Goal: Task Accomplishment & Management: Use online tool/utility

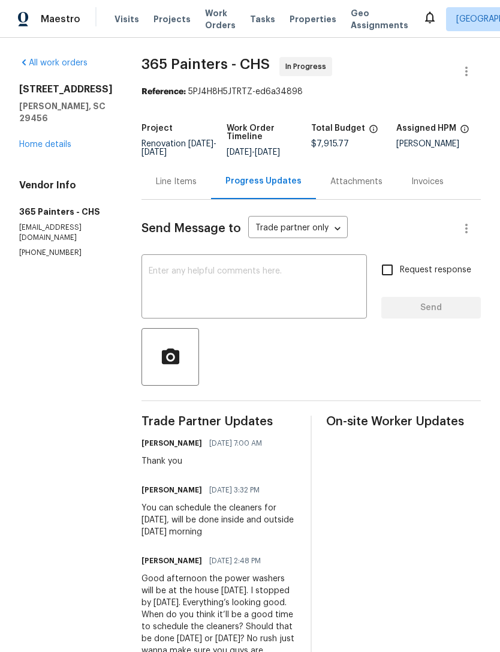
click at [294, 15] on span "Properties" at bounding box center [313, 19] width 47 height 12
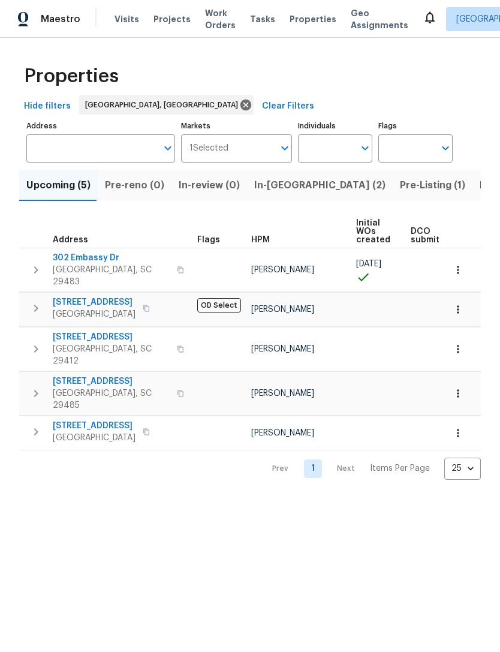
click at [165, 22] on span "Projects" at bounding box center [172, 19] width 37 height 12
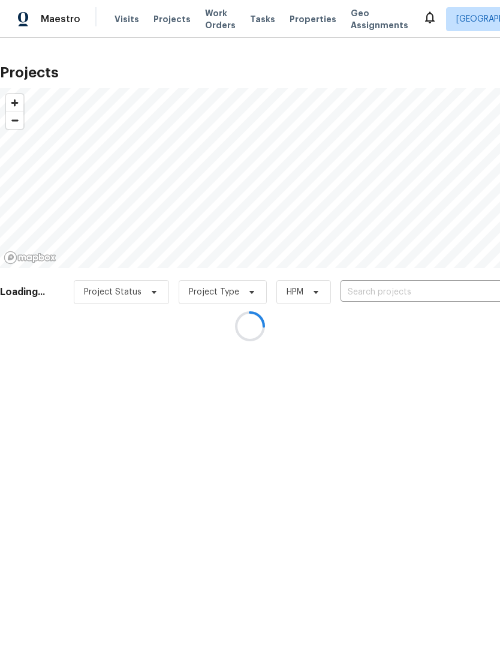
click at [203, 20] on div at bounding box center [250, 326] width 500 height 652
click at [214, 19] on div at bounding box center [250, 326] width 500 height 652
click at [209, 19] on div at bounding box center [250, 326] width 500 height 652
click at [205, 15] on div at bounding box center [250, 326] width 500 height 652
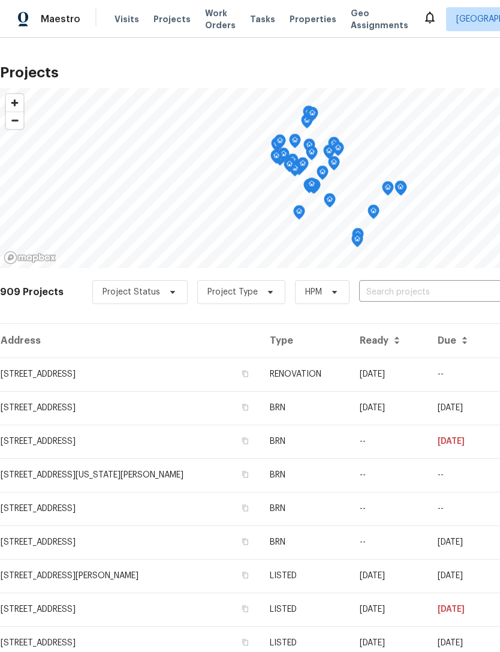
click at [209, 21] on span "Work Orders" at bounding box center [220, 19] width 31 height 24
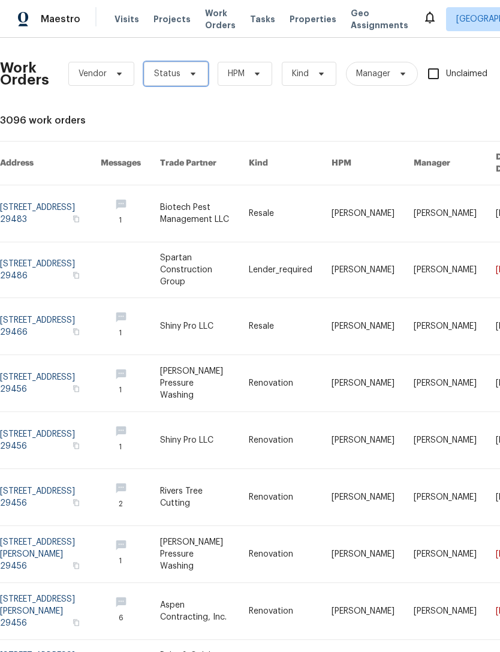
click at [187, 80] on span "Status" at bounding box center [176, 74] width 64 height 24
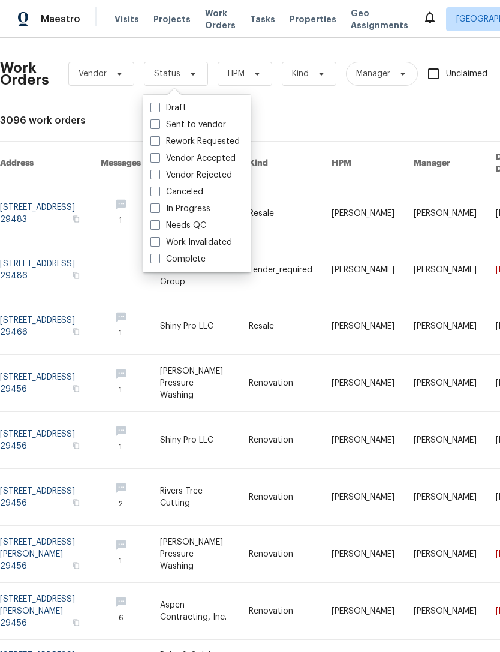
click at [154, 220] on span at bounding box center [156, 225] width 10 height 10
click at [154, 220] on input "Needs QC" at bounding box center [155, 224] width 8 height 8
checkbox input "true"
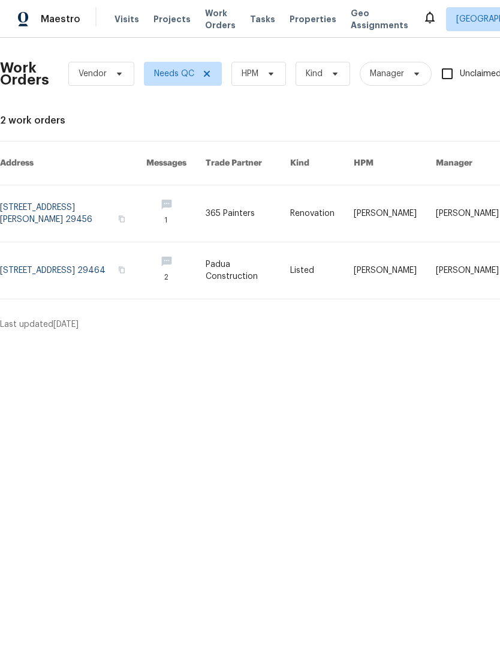
click at [115, 194] on link at bounding box center [73, 213] width 146 height 56
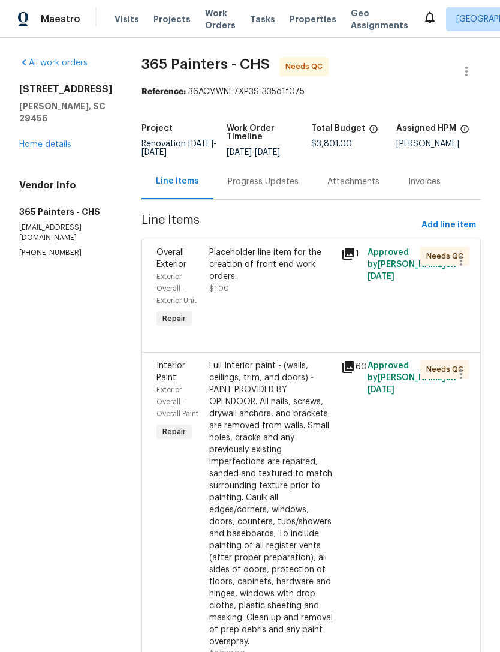
click at [386, 379] on span "Approved by [PERSON_NAME] on [DATE]" at bounding box center [412, 378] width 89 height 32
click at [277, 394] on div "Full Interior paint - (walls, ceilings, trim, and doors) - PAINT PROVIDED BY OP…" at bounding box center [271, 504] width 125 height 288
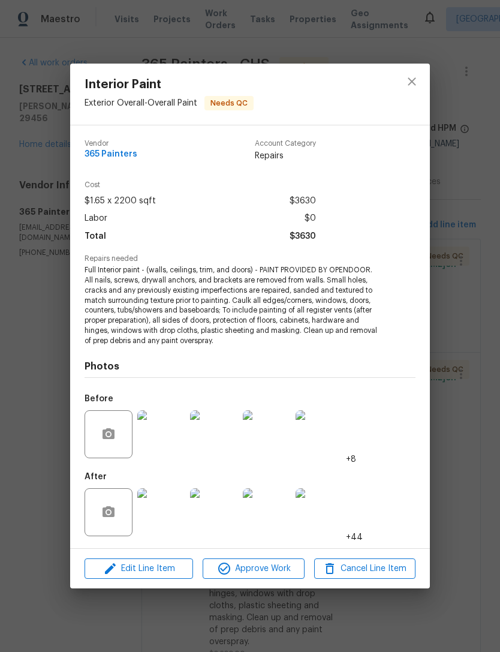
click at [165, 515] on img at bounding box center [161, 512] width 48 height 48
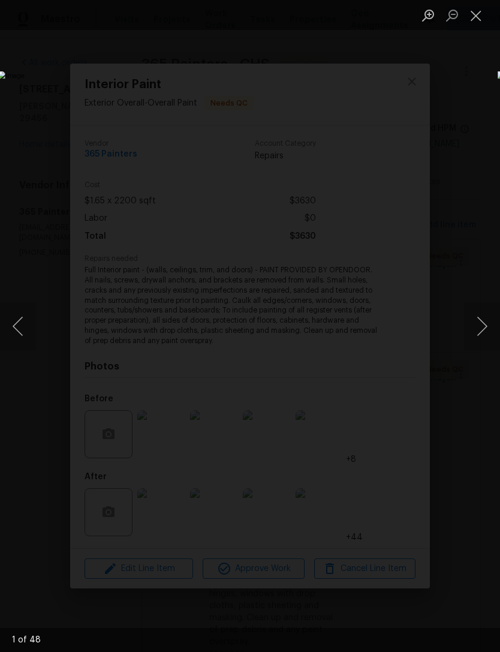
click at [481, 329] on button "Next image" at bounding box center [482, 326] width 36 height 48
click at [476, 329] on button "Next image" at bounding box center [482, 326] width 36 height 48
click at [480, 320] on button "Next image" at bounding box center [482, 326] width 36 height 48
click at [477, 330] on button "Next image" at bounding box center [482, 326] width 36 height 48
click at [483, 328] on button "Next image" at bounding box center [482, 326] width 36 height 48
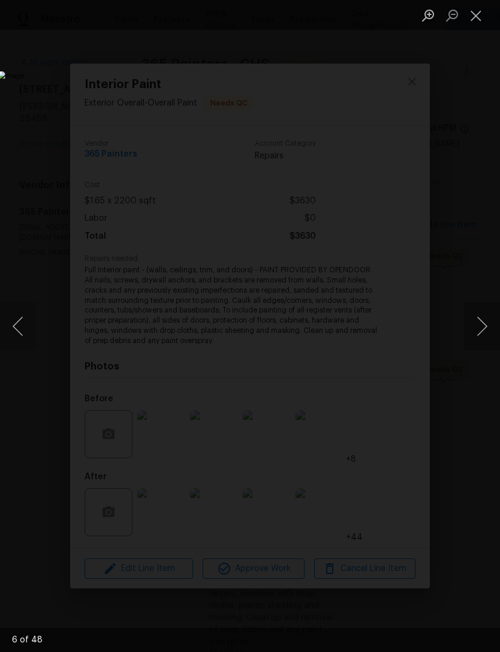
click at [472, 15] on button "Close lightbox" at bounding box center [476, 15] width 24 height 21
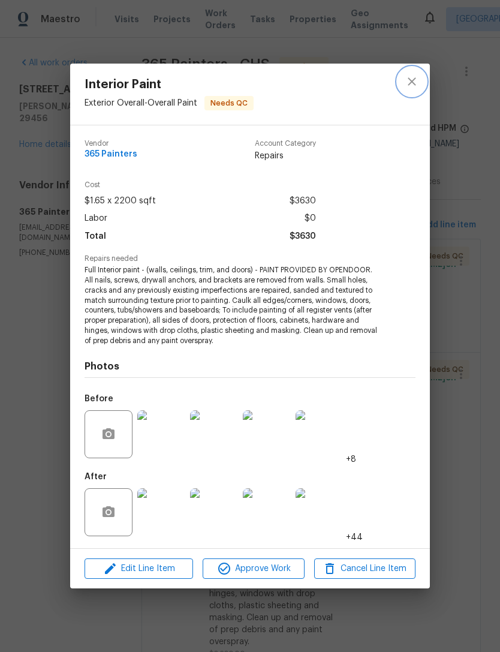
click at [417, 83] on icon "close" at bounding box center [412, 81] width 14 height 14
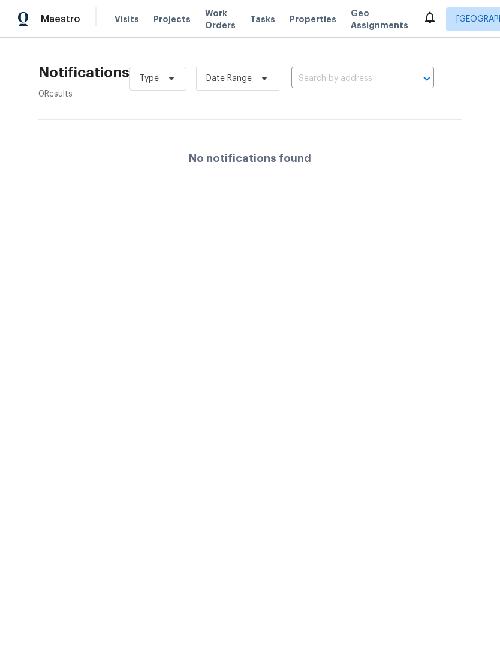
click at [296, 22] on span "Properties" at bounding box center [313, 19] width 47 height 12
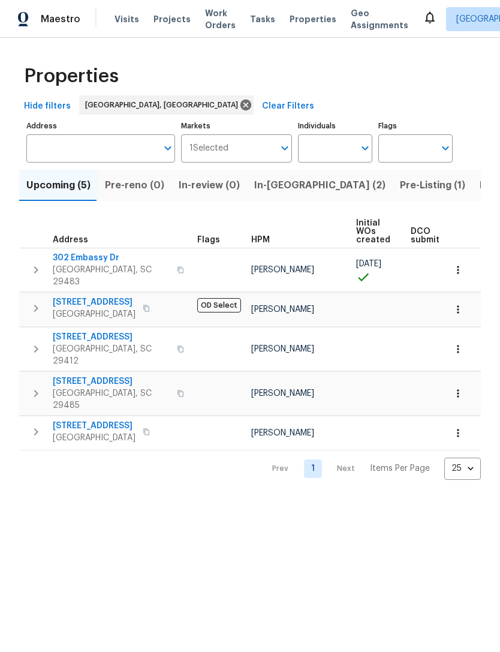
click at [458, 264] on icon "button" at bounding box center [458, 270] width 12 height 12
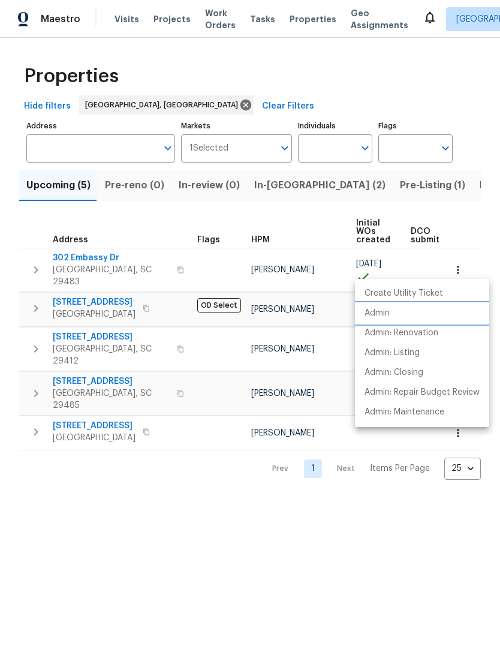
click at [383, 313] on p "Admin" at bounding box center [377, 313] width 25 height 13
